Goal: Navigation & Orientation: Find specific page/section

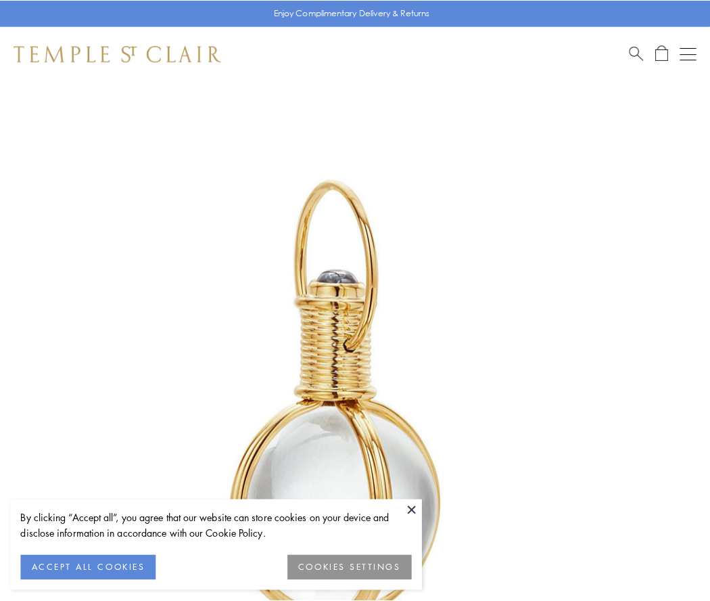
scroll to position [353, 0]
